Goal: Task Accomplishment & Management: Complete application form

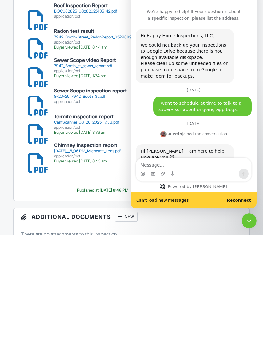
scroll to position [1153, 0]
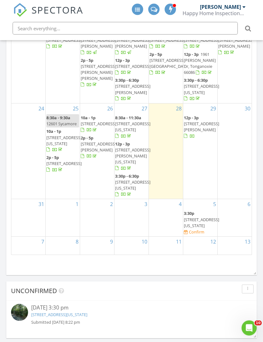
scroll to position [345, 0]
click at [68, 220] on div at bounding box center [63, 215] width 34 height 10
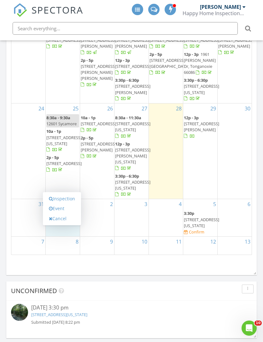
click at [62, 214] on link "Event" at bounding box center [62, 209] width 33 height 10
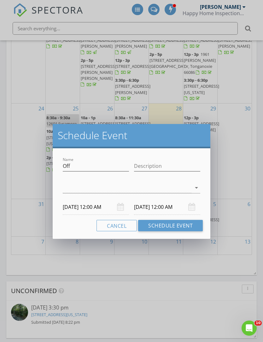
click at [107, 192] on div at bounding box center [127, 188] width 129 height 10
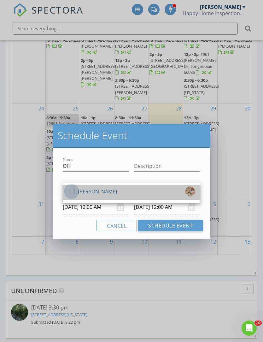
click at [74, 193] on div at bounding box center [71, 191] width 11 height 11
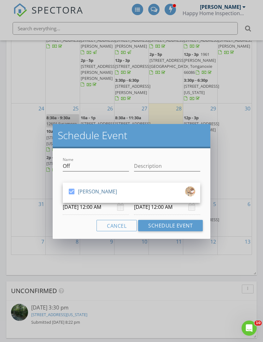
click at [173, 220] on button "Schedule Event" at bounding box center [170, 225] width 65 height 11
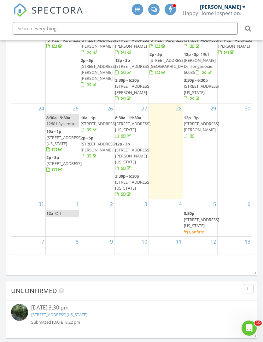
click at [109, 220] on div at bounding box center [97, 215] width 34 height 10
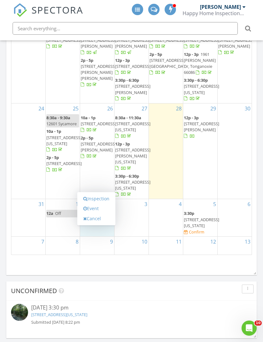
click at [98, 204] on link "Inspection" at bounding box center [96, 199] width 33 height 10
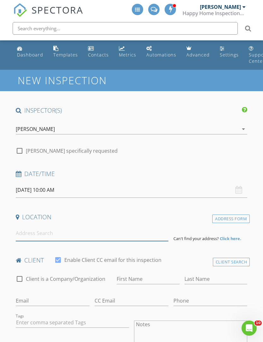
click at [51, 234] on input at bounding box center [92, 233] width 153 height 15
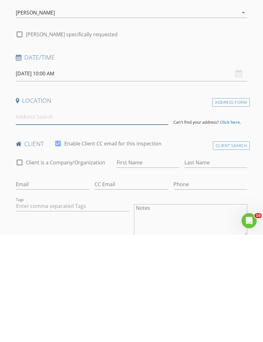
click at [45, 217] on input at bounding box center [92, 224] width 153 height 15
paste input "8764 SW 8th St Blue Springs, MO 64064"
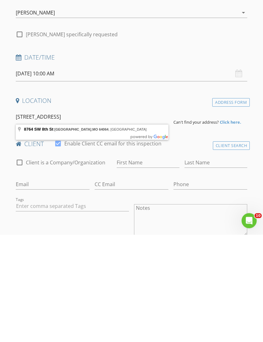
type input "8764 SW 8th St, Blue Springs, MO 64064, USA"
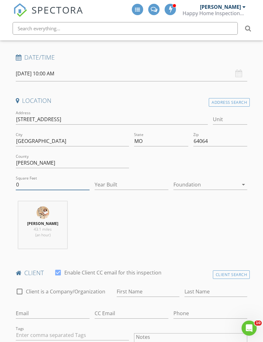
click at [62, 180] on input "0" at bounding box center [53, 185] width 74 height 10
click at [63, 185] on input "16810" at bounding box center [53, 185] width 74 height 10
type input "1681"
click at [128, 184] on input "Year Built" at bounding box center [132, 185] width 74 height 10
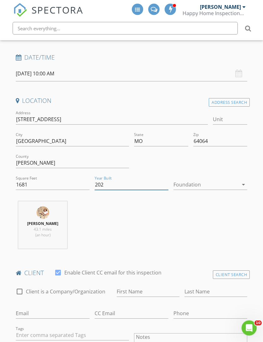
type input "2025"
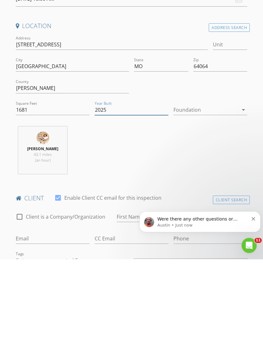
scroll to position [0, 0]
click at [139, 294] on input "First Name" at bounding box center [148, 299] width 63 height 10
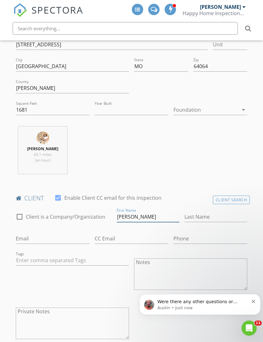
scroll to position [139, 0]
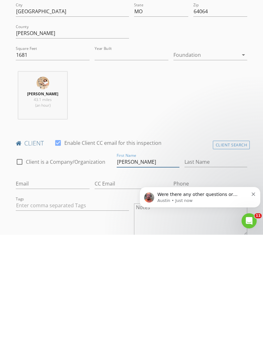
type input "[PERSON_NAME]"
click at [46, 286] on input "Email" at bounding box center [53, 291] width 74 height 10
click at [32, 286] on input "Email" at bounding box center [53, 291] width 74 height 10
paste input "owenyacko@gmail.com"
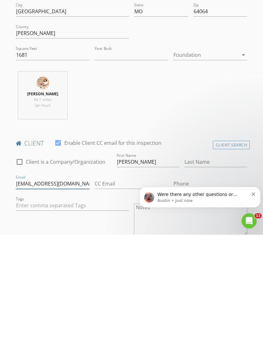
type input "owenyacko@gmail.com"
click at [209, 264] on input "Last Name" at bounding box center [216, 269] width 63 height 10
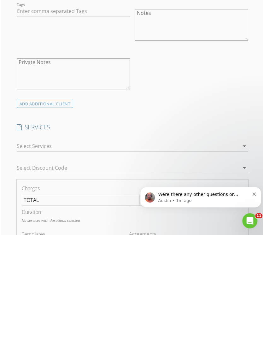
scroll to position [335, 0]
type input "Yacko"
click at [38, 247] on div at bounding box center [127, 252] width 223 height 10
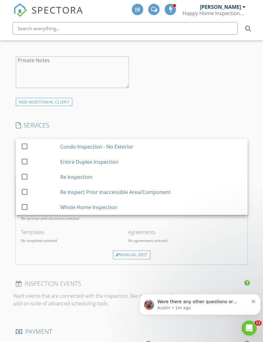
click at [27, 204] on div at bounding box center [24, 206] width 11 height 11
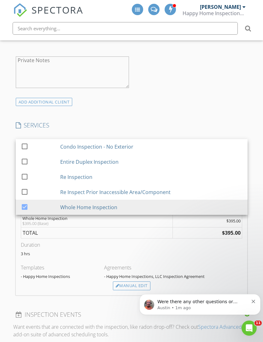
click at [173, 115] on div "INSPECTOR(S) check_box Jennifer Ohmes PRIMARY Jennifer Ohmes arrow_drop_down ch…" at bounding box center [131, 261] width 237 height 1195
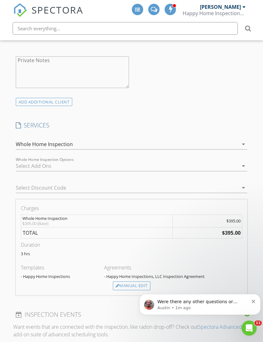
click at [37, 161] on div at bounding box center [127, 166] width 223 height 10
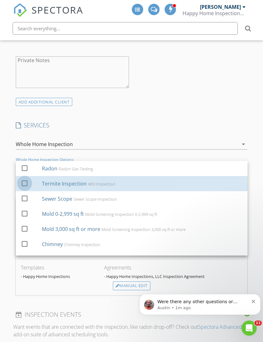
click at [21, 182] on div at bounding box center [24, 183] width 11 height 11
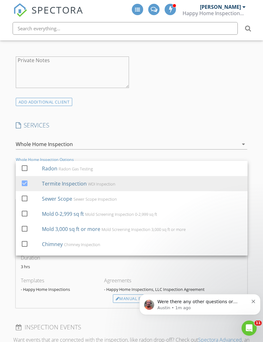
click at [183, 118] on div "INSPECTOR(S) check_box Jennifer Ohmes PRIMARY Jennifer Ohmes arrow_drop_down ch…" at bounding box center [131, 268] width 237 height 1208
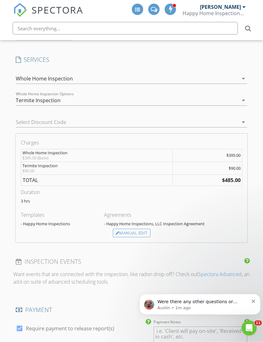
scroll to position [508, 0]
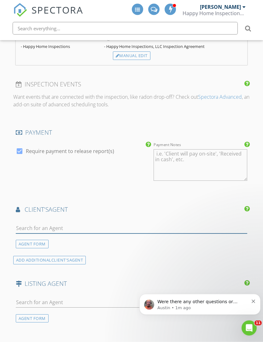
click at [60, 225] on input "text" at bounding box center [132, 228] width 232 height 10
type input "Sara"
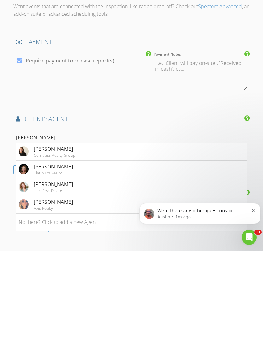
click at [65, 289] on div "Sara Granger" at bounding box center [53, 293] width 39 height 8
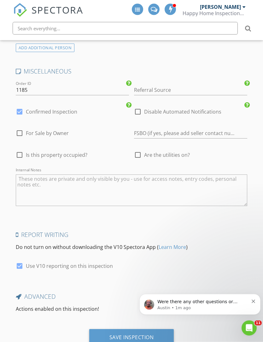
scroll to position [1141, 0]
click at [118, 337] on div "Save Inspection" at bounding box center [132, 338] width 44 height 6
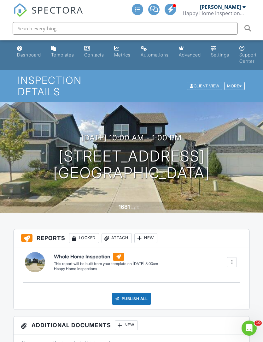
click at [27, 52] on div "Dashboard" at bounding box center [29, 54] width 24 height 5
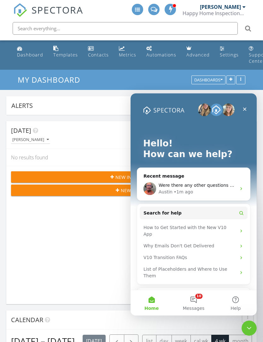
click at [212, 185] on span "Were there any other questions or concerns I can try to help with today?" at bounding box center [240, 185] width 163 height 5
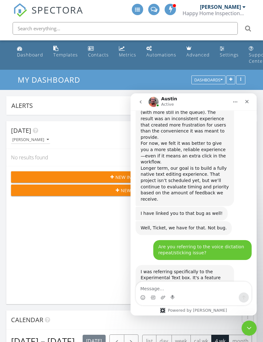
scroll to position [1395, 0]
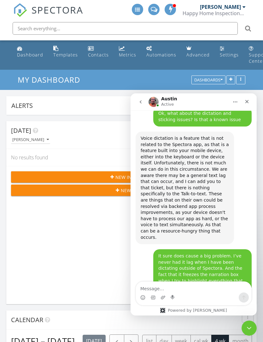
click at [184, 286] on textarea "Message…" at bounding box center [193, 287] width 115 height 11
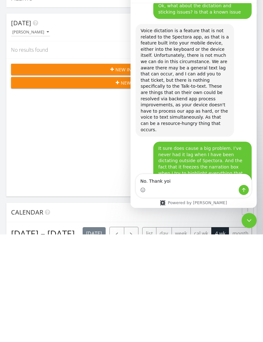
type textarea "No. Thank yoi"
click at [241, 189] on button "Send a message…" at bounding box center [244, 190] width 10 height 10
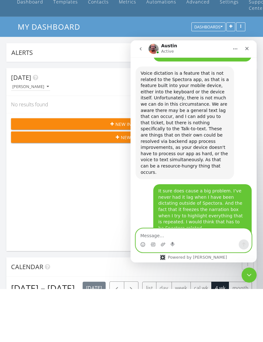
scroll to position [1414, 0]
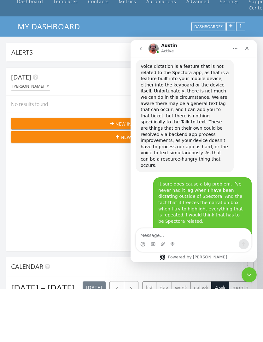
click at [250, 46] on div "Close" at bounding box center [246, 48] width 11 height 11
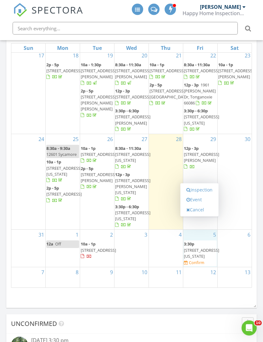
scroll to position [305, 0]
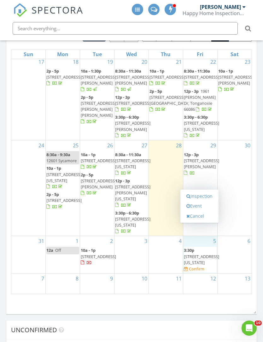
click at [201, 211] on link "Event" at bounding box center [199, 206] width 33 height 10
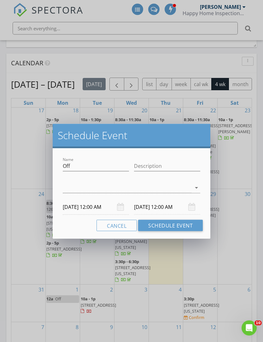
scroll to position [252, 0]
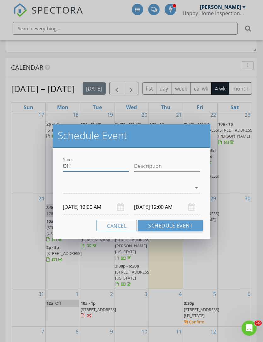
click at [91, 165] on input "Off" at bounding box center [96, 166] width 66 height 10
type input "O"
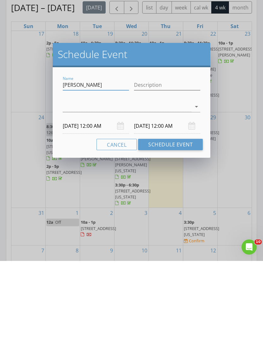
type input "[PERSON_NAME]"
click at [92, 128] on body "SPECTORA Jennifer Ohmes Happy Home Inspections, LLC Role: Inspector Change Role…" at bounding box center [131, 267] width 263 height 1038
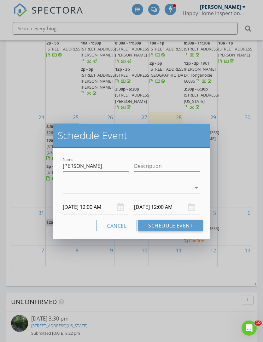
click at [99, 203] on input "09/05/2025 12:00 AM" at bounding box center [96, 206] width 66 height 15
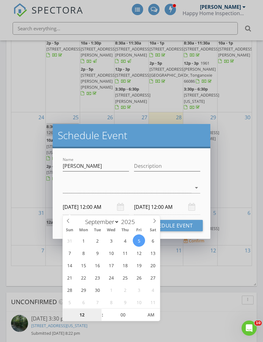
click at [87, 316] on input "12" at bounding box center [82, 315] width 39 height 13
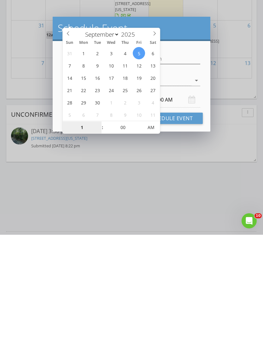
type input "10"
click at [186, 183] on div at bounding box center [127, 188] width 129 height 10
type input "09/05/2025 10:00 AM"
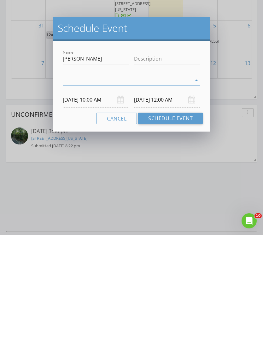
scroll to position [521, 0]
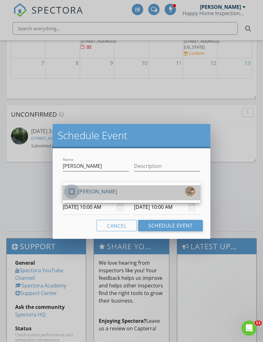
click at [74, 191] on div at bounding box center [71, 191] width 11 height 11
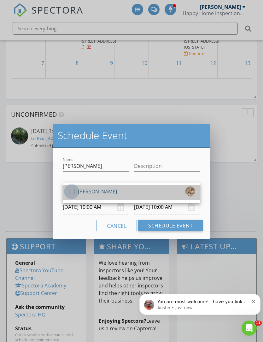
scroll to position [0, 0]
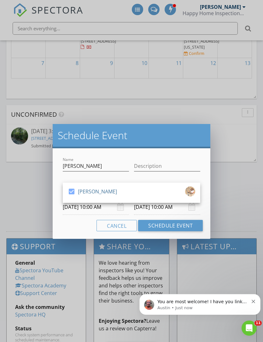
click at [168, 208] on input "09/06/2025 10:00 AM" at bounding box center [167, 206] width 66 height 15
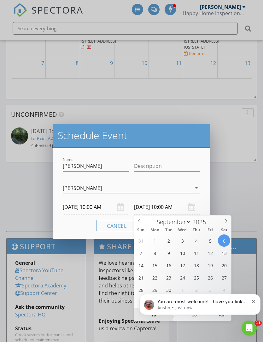
type input "09/05/2025 10:00 AM"
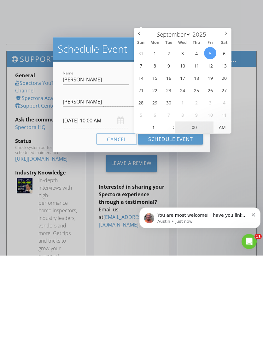
click at [200, 208] on input "00" at bounding box center [194, 214] width 39 height 13
type input "01"
type input "09/05/2025 1:00 AM"
type input "30"
click at [228, 208] on span "AM" at bounding box center [222, 214] width 17 height 13
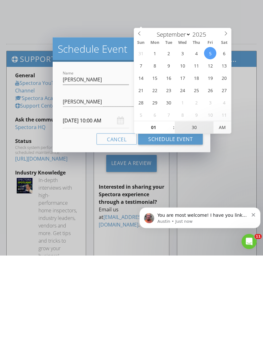
type input "09/05/2025 1:30 PM"
click at [76, 220] on div "Cancel Schedule Event" at bounding box center [131, 225] width 143 height 11
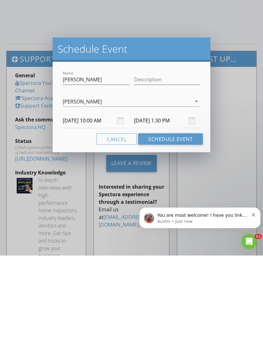
scroll to position [683, 0]
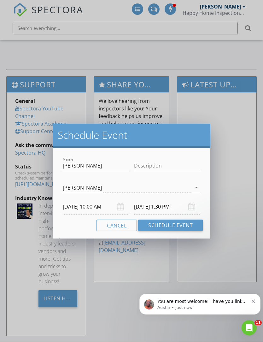
click at [167, 226] on button "Schedule Event" at bounding box center [170, 225] width 65 height 11
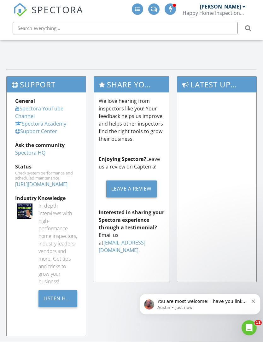
scroll to position [0, 0]
click at [237, 303] on p "You are most welcome! I have you linked to those bugs we discussed, and you wil…" at bounding box center [202, 302] width 91 height 6
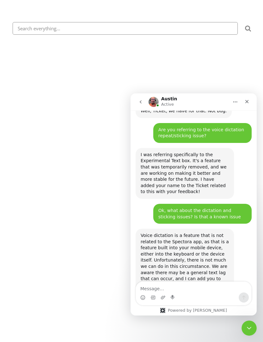
scroll to position [1497, 0]
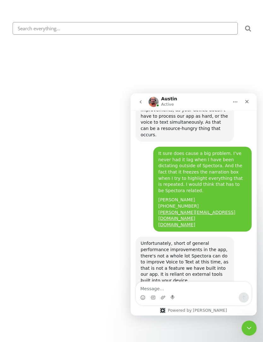
click at [249, 104] on div "Close" at bounding box center [246, 101] width 11 height 11
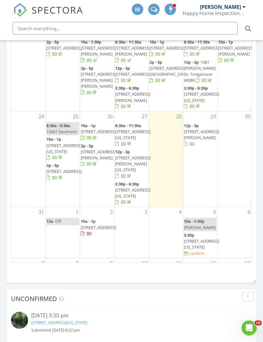
scroll to position [337, 0]
click at [248, 327] on icon "Open Intercom Messenger" at bounding box center [249, 328] width 10 height 10
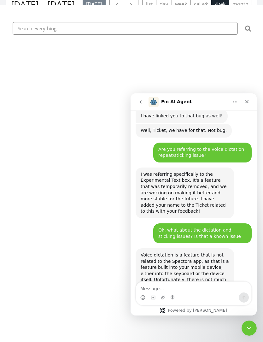
scroll to position [1487, 0]
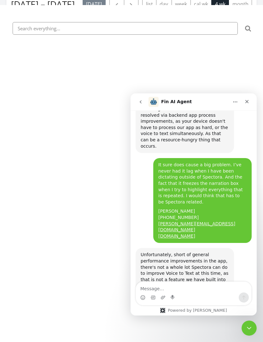
click at [166, 285] on textarea "Message…" at bounding box center [193, 287] width 115 height 11
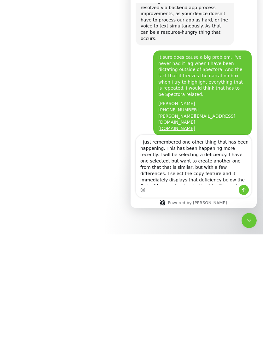
scroll to position [0, 0]
click at [154, 153] on textarea "I just remembered one other thing that has been happening. This has been happen…" at bounding box center [193, 160] width 115 height 50
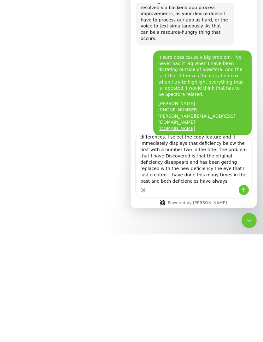
scroll to position [37, 0]
click at [201, 162] on textarea "I just remembered one other thing that has been happening. This has been happen…" at bounding box center [193, 160] width 115 height 50
click at [194, 161] on textarea "I just remembered one other thing that has been happening. This has been happen…" at bounding box center [193, 160] width 115 height 50
click at [194, 160] on textarea "I just remembered one other thing that has been happening. This has been happen…" at bounding box center [193, 160] width 115 height 50
click at [205, 161] on textarea "I just remembered one other thing that has been happening. This has been happen…" at bounding box center [193, 160] width 115 height 50
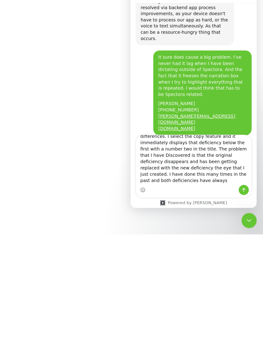
click at [193, 161] on textarea "I just remembered one other thing that has been happening. This has been happen…" at bounding box center [193, 160] width 115 height 50
click at [193, 160] on textarea "I just remembered one other thing that has been happening. This has been happen…" at bounding box center [193, 160] width 115 height 50
type textarea "I just remembered one other thing that has been happening. This has been happen…"
click at [227, 163] on textarea "I just remembered one other thing that has been happening. This has been happen…" at bounding box center [193, 160] width 115 height 50
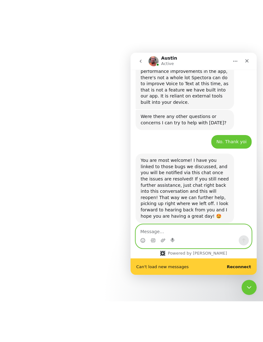
scroll to position [1636, 0]
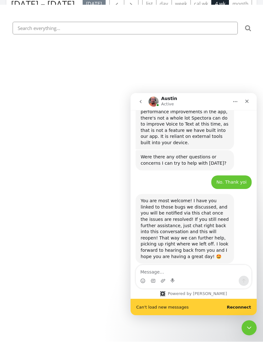
click at [245, 308] on b "Reconnect" at bounding box center [239, 307] width 24 height 5
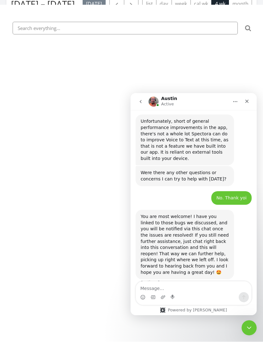
scroll to position [1619, 0]
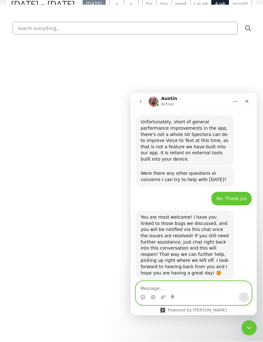
click at [148, 291] on textarea "Message…" at bounding box center [193, 286] width 115 height 11
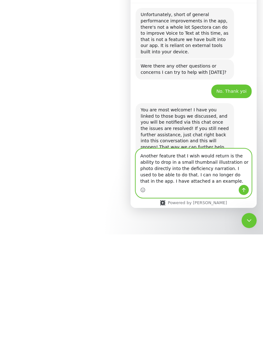
click at [174, 181] on textarea "Another feature that I wish would return is the ability to drop in a small thum…" at bounding box center [193, 167] width 115 height 36
type textarea "Another feature that I wish would return is the ability to drop in a small thum…"
click at [246, 188] on button "Send a message…" at bounding box center [244, 190] width 10 height 10
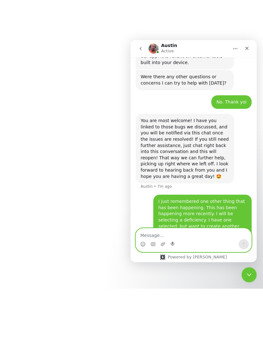
scroll to position [1663, 0]
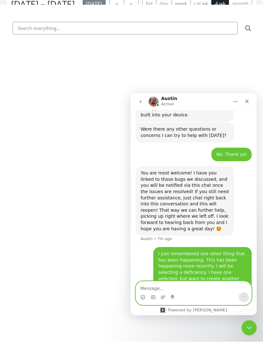
click at [164, 297] on icon "Upload attachment" at bounding box center [163, 297] width 5 height 5
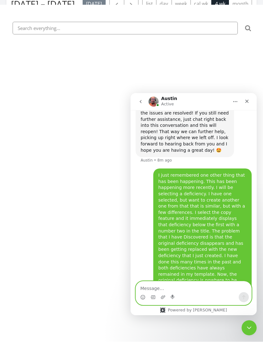
scroll to position [1756, 0]
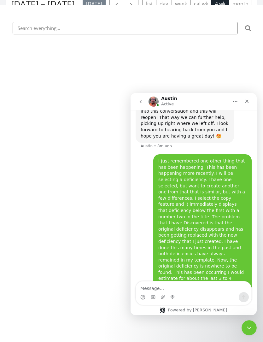
click at [252, 101] on div "Close" at bounding box center [246, 101] width 11 height 11
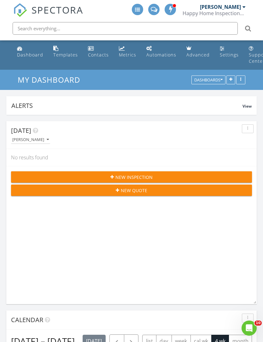
scroll to position [3, 3]
